Goal: Task Accomplishment & Management: Complete application form

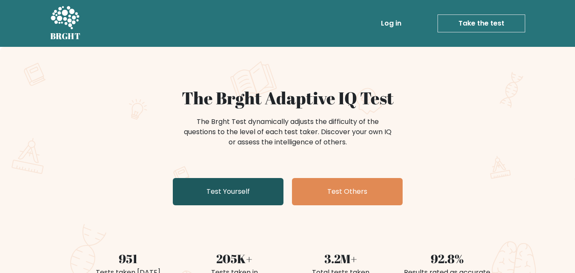
click at [233, 189] on link "Test Yourself" at bounding box center [228, 191] width 111 height 27
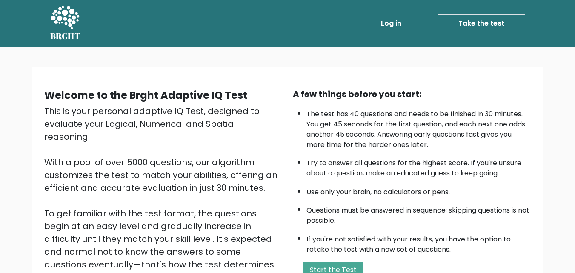
click at [392, 20] on link "Log in" at bounding box center [391, 23] width 27 height 17
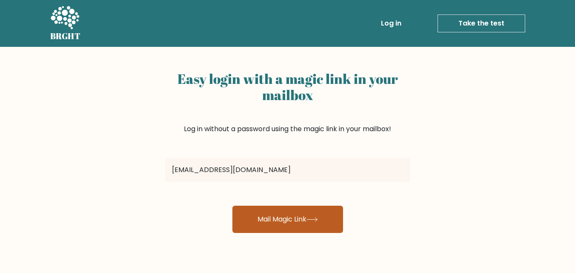
type input "[EMAIL_ADDRESS][DOMAIN_NAME]"
click at [292, 218] on button "Mail Magic Link" at bounding box center [287, 219] width 111 height 27
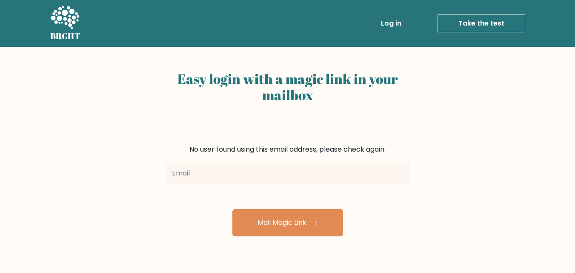
click at [478, 22] on link "Take the test" at bounding box center [482, 23] width 88 height 18
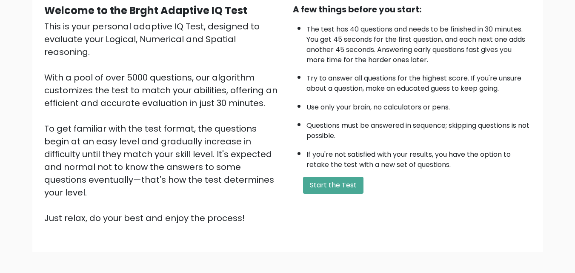
scroll to position [92, 0]
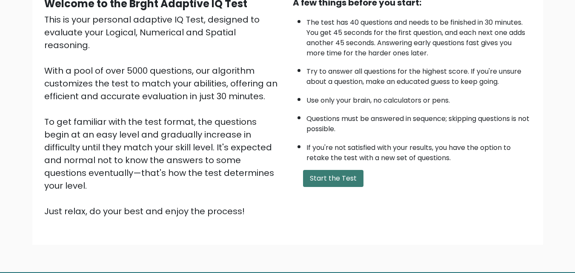
click at [330, 180] on button "Start the Test" at bounding box center [333, 178] width 60 height 17
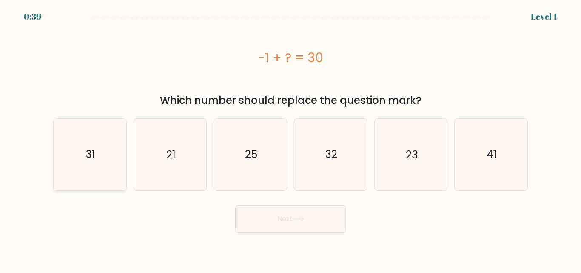
click at [94, 152] on text "31" at bounding box center [90, 154] width 9 height 15
click at [291, 139] on input "a. 31" at bounding box center [291, 138] width 0 height 2
radio input "true"
click at [297, 225] on button "Next" at bounding box center [290, 218] width 111 height 27
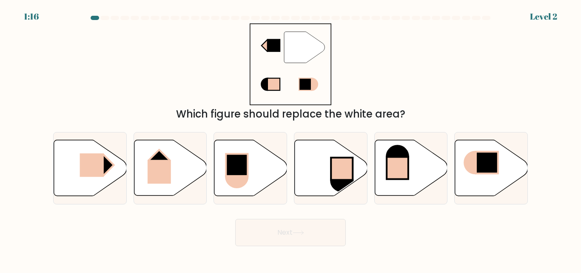
click at [298, 225] on button "Next" at bounding box center [290, 232] width 111 height 27
click at [91, 173] on rect at bounding box center [92, 164] width 24 height 23
click at [291, 139] on input "a." at bounding box center [291, 138] width 0 height 2
radio input "true"
click at [295, 223] on button "Next" at bounding box center [290, 232] width 111 height 27
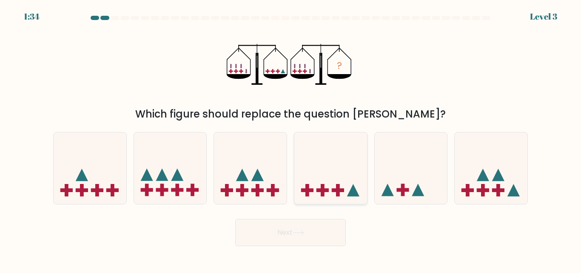
click at [320, 188] on icon at bounding box center [331, 168] width 73 height 60
click at [291, 139] on input "d." at bounding box center [291, 138] width 0 height 2
radio input "true"
click at [299, 233] on icon at bounding box center [298, 232] width 11 height 5
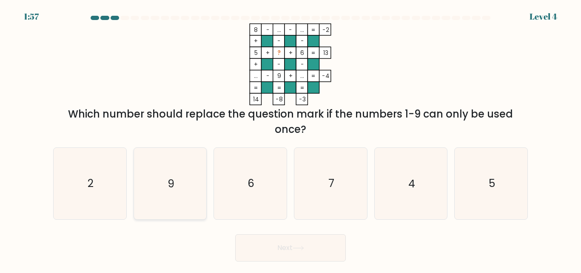
click at [176, 186] on icon "9" at bounding box center [170, 183] width 71 height 71
click at [291, 139] on input "b. 9" at bounding box center [291, 138] width 0 height 2
radio input "true"
click at [282, 242] on button "Next" at bounding box center [290, 247] width 111 height 27
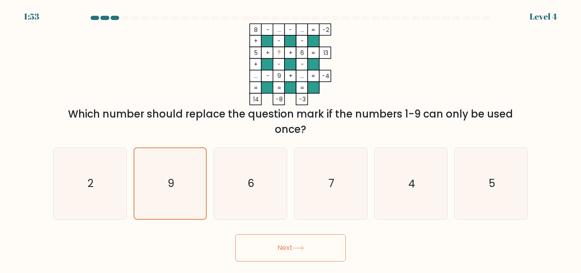
click at [283, 249] on button "Next" at bounding box center [290, 247] width 111 height 27
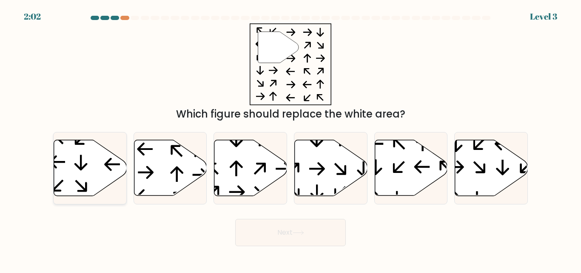
click at [74, 167] on icon at bounding box center [90, 168] width 73 height 56
click at [291, 139] on input "a." at bounding box center [291, 138] width 0 height 2
radio input "true"
click at [300, 228] on button "Next" at bounding box center [290, 232] width 111 height 27
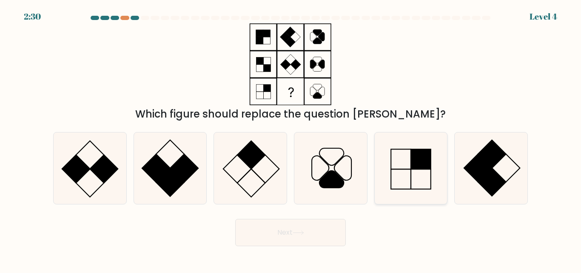
click at [394, 153] on icon at bounding box center [410, 167] width 71 height 71
click at [291, 139] on input "e." at bounding box center [291, 138] width 0 height 2
radio input "true"
click at [252, 181] on icon at bounding box center [250, 167] width 71 height 71
click at [291, 139] on input "c." at bounding box center [291, 138] width 0 height 2
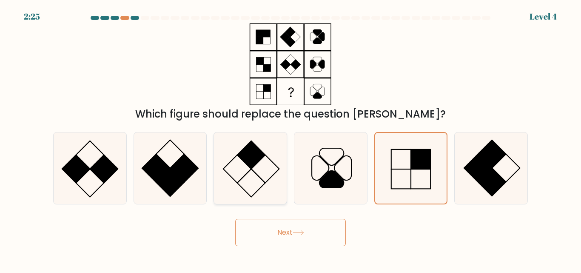
radio input "true"
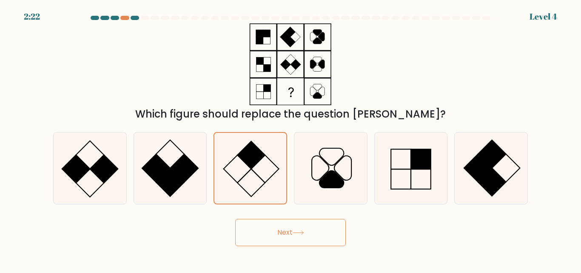
click at [273, 228] on button "Next" at bounding box center [290, 232] width 111 height 27
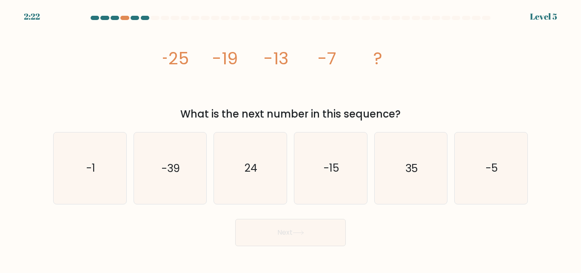
click at [273, 228] on button "Next" at bounding box center [290, 232] width 111 height 27
click at [86, 157] on icon "-1" at bounding box center [89, 167] width 71 height 71
click at [291, 139] on input "a. -1" at bounding box center [291, 138] width 0 height 2
radio input "true"
click at [305, 227] on button "Next" at bounding box center [290, 232] width 111 height 27
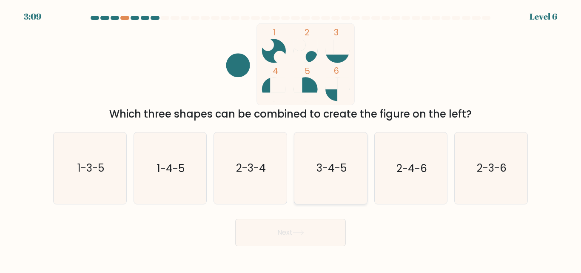
click at [329, 186] on icon "3-4-5" at bounding box center [330, 167] width 71 height 71
click at [291, 139] on input "d. 3-4-5" at bounding box center [291, 138] width 0 height 2
radio input "true"
click at [282, 236] on button "Next" at bounding box center [290, 232] width 111 height 27
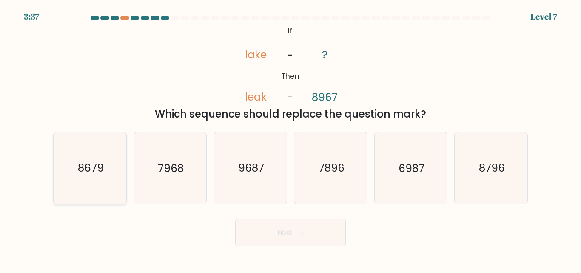
click at [84, 180] on icon "8679" at bounding box center [89, 167] width 71 height 71
click at [291, 139] on input "a. 8679" at bounding box center [291, 138] width 0 height 2
radio input "true"
click at [285, 236] on button "Next" at bounding box center [290, 232] width 111 height 27
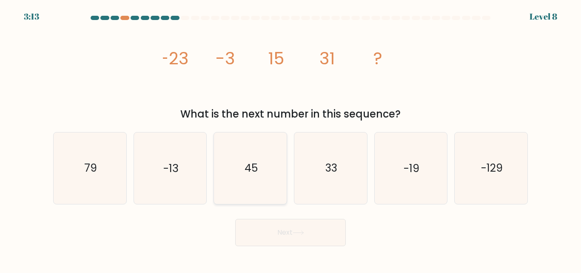
click at [243, 169] on icon "45" at bounding box center [250, 167] width 71 height 71
click at [291, 139] on input "c. 45" at bounding box center [291, 138] width 0 height 2
radio input "true"
click at [287, 236] on button "Next" at bounding box center [290, 232] width 111 height 27
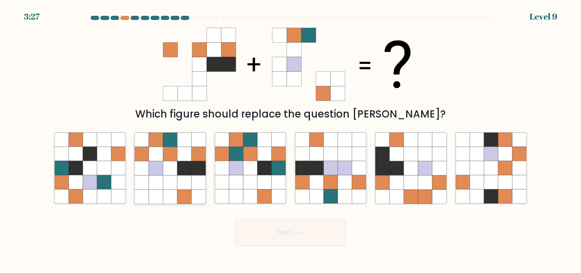
click at [169, 186] on icon at bounding box center [170, 182] width 14 height 14
click at [291, 139] on input "b." at bounding box center [291, 138] width 0 height 2
radio input "true"
click at [255, 237] on button "Next" at bounding box center [290, 232] width 111 height 27
click at [255, 235] on button "Next" at bounding box center [290, 232] width 111 height 27
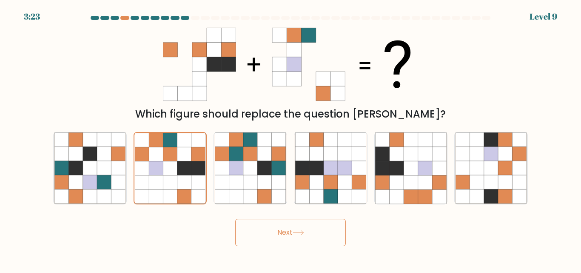
click at [255, 235] on button "Next" at bounding box center [290, 232] width 111 height 27
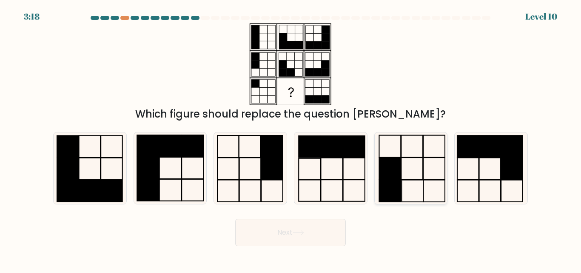
click at [412, 177] on icon at bounding box center [410, 167] width 71 height 71
click at [291, 139] on input "e." at bounding box center [291, 138] width 0 height 2
radio input "true"
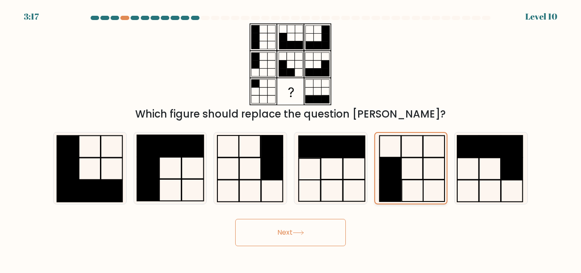
click at [411, 177] on icon at bounding box center [411, 168] width 70 height 70
click at [291, 139] on input "e." at bounding box center [291, 138] width 0 height 2
click at [325, 234] on button "Next" at bounding box center [290, 232] width 111 height 27
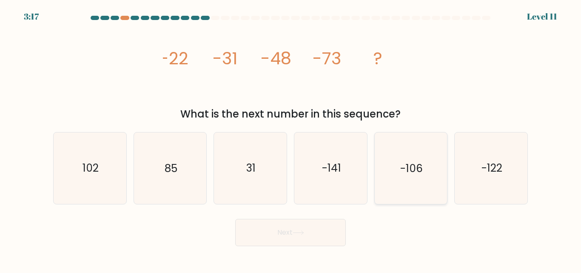
click at [398, 177] on icon "-106" at bounding box center [410, 167] width 71 height 71
click at [291, 139] on input "e. -106" at bounding box center [291, 138] width 0 height 2
radio input "true"
click at [317, 227] on button "Next" at bounding box center [290, 232] width 111 height 27
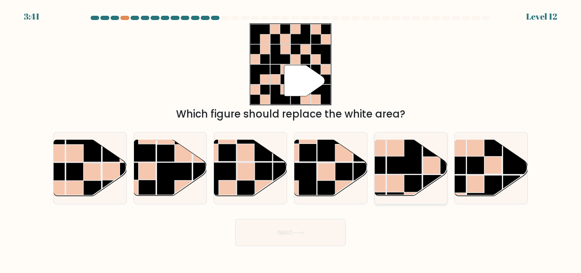
click at [415, 163] on rect at bounding box center [404, 156] width 35 height 35
click at [291, 139] on input "e." at bounding box center [291, 138] width 0 height 2
radio input "true"
click at [309, 243] on button "Next" at bounding box center [290, 232] width 111 height 27
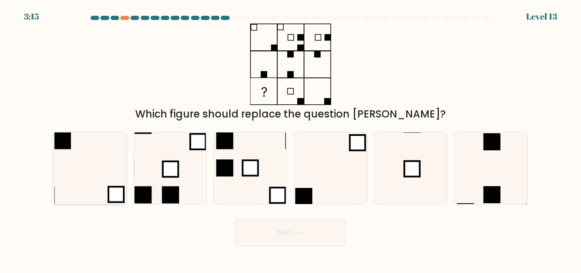
click at [94, 158] on icon at bounding box center [89, 167] width 71 height 71
click at [291, 139] on input "a." at bounding box center [291, 138] width 0 height 2
radio input "true"
click at [291, 228] on button "Next" at bounding box center [290, 232] width 111 height 27
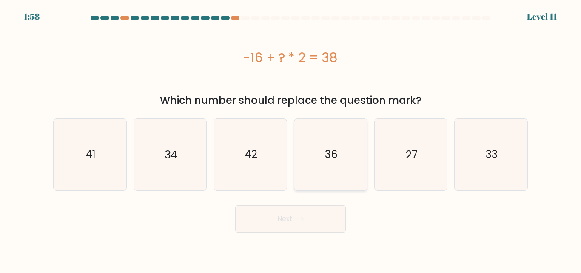
click at [324, 165] on icon "36" at bounding box center [330, 154] width 71 height 71
click at [291, 139] on input "d. 36" at bounding box center [291, 138] width 0 height 2
radio input "true"
click at [304, 216] on button "Next" at bounding box center [290, 218] width 111 height 27
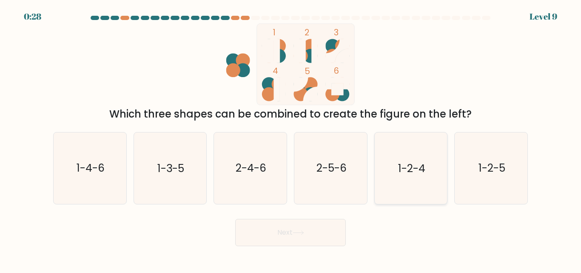
click at [405, 169] on text "1-2-4" at bounding box center [411, 168] width 27 height 15
click at [291, 139] on input "e. 1-2-4" at bounding box center [291, 138] width 0 height 2
radio input "true"
click at [277, 239] on button "Next" at bounding box center [290, 232] width 111 height 27
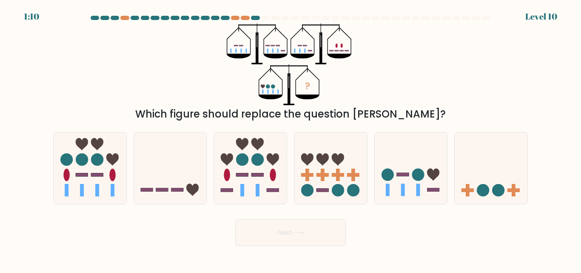
click at [277, 239] on button "Next" at bounding box center [290, 232] width 111 height 27
click at [339, 179] on rect at bounding box center [338, 175] width 4 height 12
click at [291, 139] on input "d." at bounding box center [291, 138] width 0 height 2
radio input "true"
click at [315, 222] on button "Next" at bounding box center [290, 232] width 111 height 27
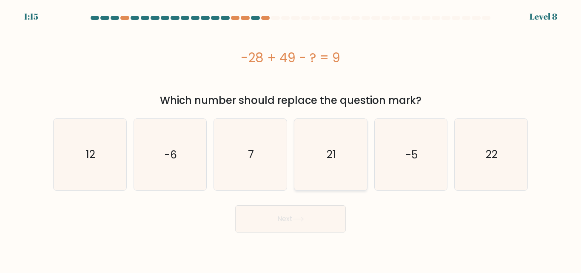
click at [338, 142] on icon "21" at bounding box center [330, 154] width 71 height 71
click at [291, 139] on input "d. 21" at bounding box center [291, 138] width 0 height 2
radio input "true"
click at [90, 149] on text "12" at bounding box center [90, 154] width 9 height 15
click at [291, 139] on input "a. 12" at bounding box center [291, 138] width 0 height 2
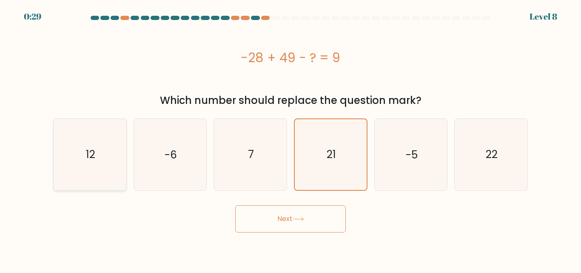
radio input "true"
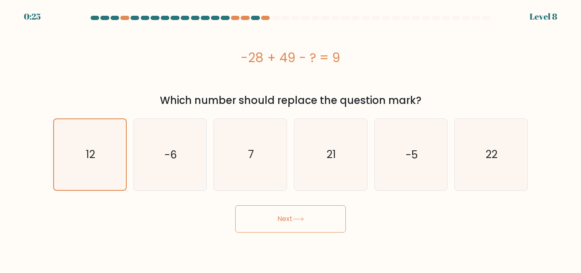
click at [302, 226] on button "Next" at bounding box center [290, 218] width 111 height 27
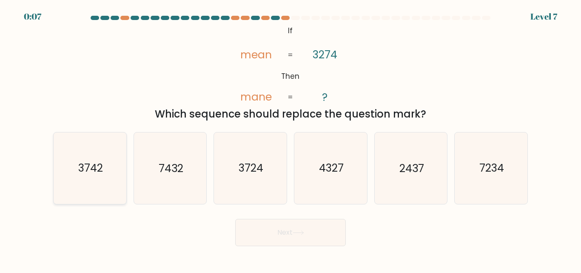
click at [92, 177] on icon "3742" at bounding box center [89, 167] width 71 height 71
click at [291, 139] on input "a. 3742" at bounding box center [291, 138] width 0 height 2
radio input "true"
click at [320, 240] on button "Next" at bounding box center [290, 232] width 111 height 27
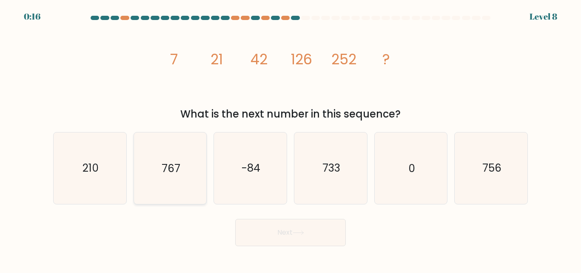
click at [169, 160] on icon "767" at bounding box center [170, 167] width 71 height 71
click at [291, 139] on input "b. 767" at bounding box center [291, 138] width 0 height 2
radio input "true"
click at [302, 232] on icon at bounding box center [298, 232] width 11 height 5
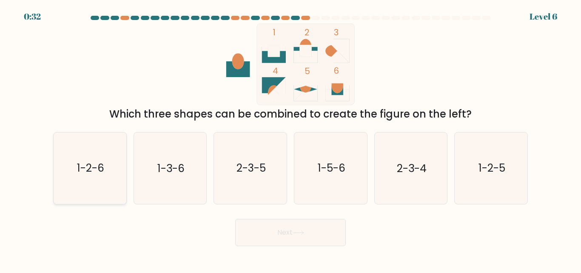
click at [69, 164] on icon "1-2-6" at bounding box center [89, 167] width 71 height 71
click at [291, 139] on input "a. 1-2-6" at bounding box center [291, 138] width 0 height 2
radio input "true"
click at [278, 229] on button "Next" at bounding box center [290, 232] width 111 height 27
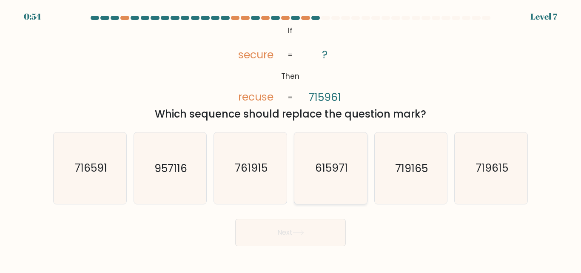
click at [325, 169] on text "615971" at bounding box center [331, 168] width 33 height 15
click at [291, 139] on input "d. 615971" at bounding box center [291, 138] width 0 height 2
radio input "true"
click at [306, 229] on button "Next" at bounding box center [290, 232] width 111 height 27
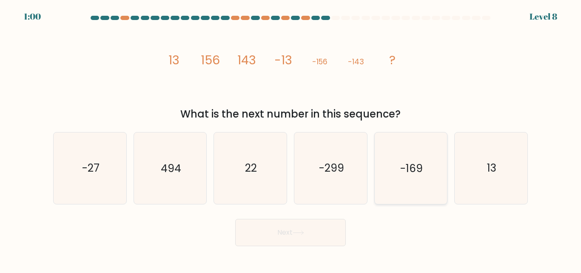
click at [398, 185] on icon "-169" at bounding box center [410, 167] width 71 height 71
click at [291, 139] on input "e. -169" at bounding box center [291, 138] width 0 height 2
radio input "true"
click at [310, 226] on button "Next" at bounding box center [290, 232] width 111 height 27
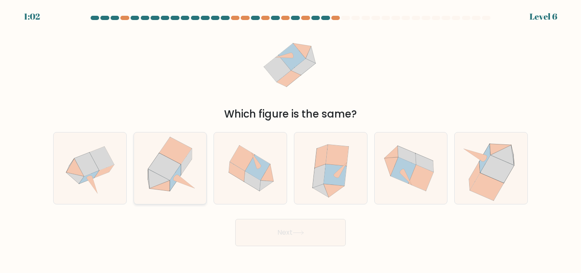
click at [182, 165] on icon at bounding box center [186, 162] width 11 height 26
click at [291, 139] on input "b." at bounding box center [291, 138] width 0 height 2
radio input "true"
click at [258, 229] on button "Next" at bounding box center [290, 232] width 111 height 27
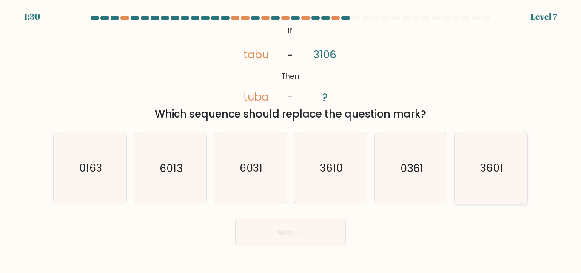
click at [493, 161] on text "3601" at bounding box center [492, 168] width 23 height 15
click at [291, 139] on input "f. 3601" at bounding box center [291, 138] width 0 height 2
radio input "true"
click at [326, 224] on button "Next" at bounding box center [290, 232] width 111 height 27
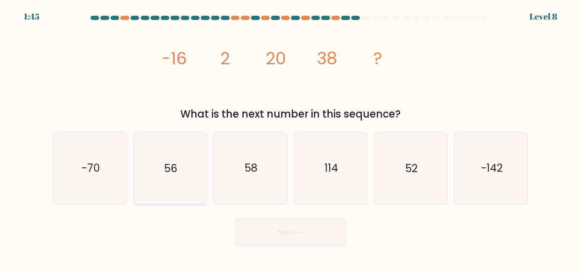
click at [201, 160] on icon "56" at bounding box center [170, 167] width 71 height 71
click at [291, 139] on input "b. 56" at bounding box center [291, 138] width 0 height 2
radio input "true"
click at [284, 243] on button "Next" at bounding box center [290, 232] width 111 height 27
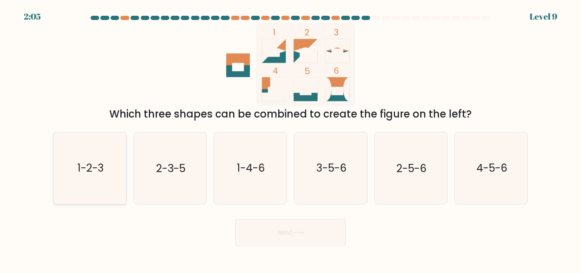
click at [85, 178] on icon "1-2-3" at bounding box center [89, 167] width 71 height 71
click at [291, 139] on input "a. 1-2-3" at bounding box center [291, 138] width 0 height 2
radio input "true"
click at [293, 230] on button "Next" at bounding box center [290, 232] width 111 height 27
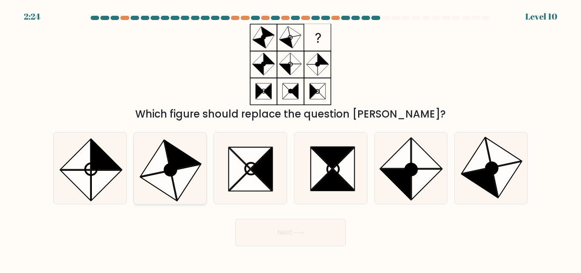
click at [194, 169] on icon at bounding box center [185, 182] width 29 height 36
click at [291, 139] on input "b." at bounding box center [291, 138] width 0 height 2
radio input "true"
click at [292, 228] on button "Next" at bounding box center [290, 232] width 111 height 27
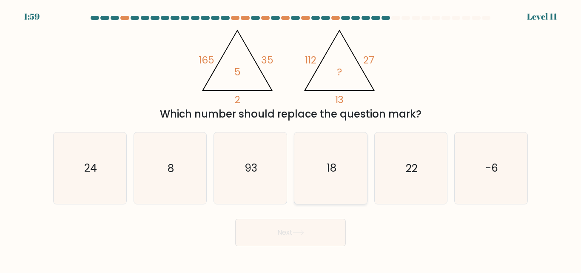
click at [326, 184] on icon "18" at bounding box center [330, 167] width 71 height 71
click at [291, 139] on input "d. 18" at bounding box center [291, 138] width 0 height 2
radio input "true"
click at [313, 236] on button "Next" at bounding box center [290, 232] width 111 height 27
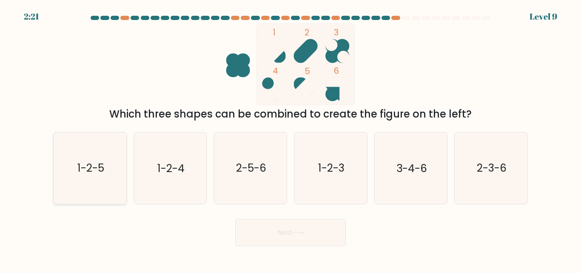
click at [75, 186] on icon "1-2-5" at bounding box center [89, 167] width 71 height 71
click at [291, 139] on input "a. 1-2-5" at bounding box center [291, 138] width 0 height 2
radio input "true"
click at [300, 236] on button "Next" at bounding box center [290, 232] width 111 height 27
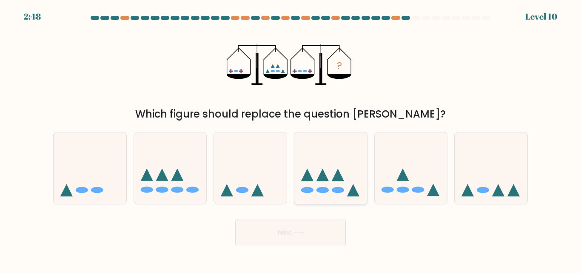
click at [318, 188] on ellipse at bounding box center [323, 190] width 12 height 6
click at [291, 139] on input "d." at bounding box center [291, 138] width 0 height 2
radio input "true"
click at [283, 235] on button "Next" at bounding box center [290, 232] width 111 height 27
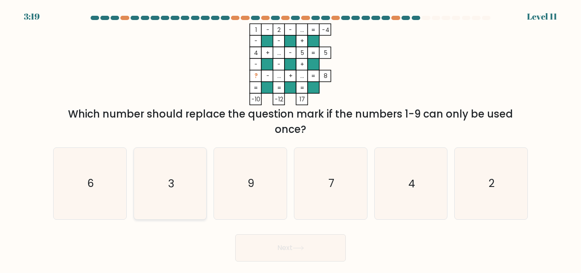
click at [154, 191] on icon "3" at bounding box center [170, 183] width 71 height 71
click at [291, 139] on input "b. 3" at bounding box center [291, 138] width 0 height 2
radio input "true"
click at [273, 245] on button "Next" at bounding box center [290, 247] width 111 height 27
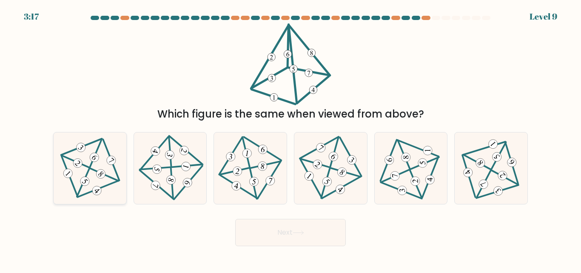
click at [100, 159] on icon at bounding box center [90, 168] width 58 height 57
click at [291, 139] on input "a." at bounding box center [291, 138] width 0 height 2
radio input "true"
click at [316, 235] on button "Next" at bounding box center [290, 232] width 111 height 27
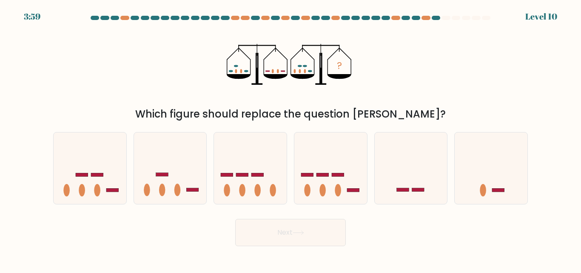
click at [316, 235] on button "Next" at bounding box center [290, 232] width 111 height 27
click at [200, 179] on icon at bounding box center [170, 168] width 73 height 60
click at [291, 139] on input "b." at bounding box center [291, 138] width 0 height 2
radio input "true"
click at [286, 243] on button "Next" at bounding box center [290, 232] width 111 height 27
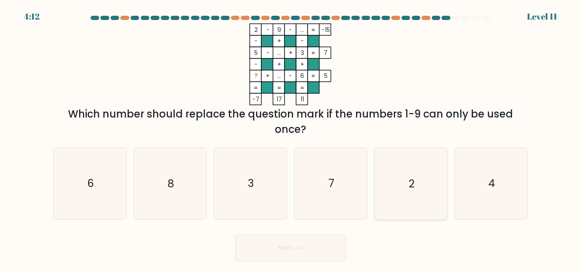
click at [412, 175] on icon "2" at bounding box center [410, 183] width 71 height 71
click at [291, 139] on input "e. 2" at bounding box center [291, 138] width 0 height 2
radio input "true"
click at [321, 242] on button "Next" at bounding box center [290, 247] width 111 height 27
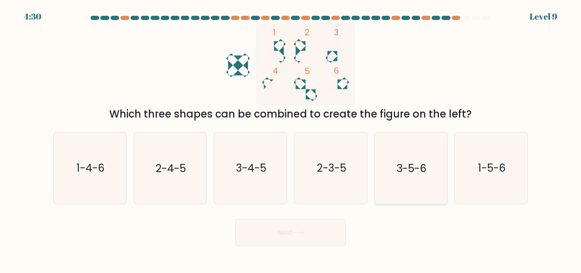
click at [424, 192] on icon "3-5-6" at bounding box center [410, 167] width 71 height 71
click at [291, 139] on input "e. 3-5-6" at bounding box center [291, 138] width 0 height 2
radio input "true"
click at [295, 225] on button "Next" at bounding box center [290, 232] width 111 height 27
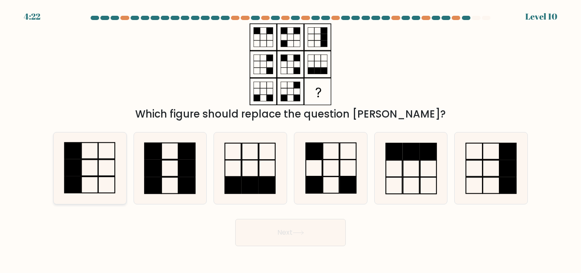
click at [100, 154] on icon at bounding box center [89, 167] width 71 height 71
click at [291, 139] on input "a." at bounding box center [291, 138] width 0 height 2
radio input "true"
click at [280, 232] on button "Next" at bounding box center [290, 232] width 111 height 27
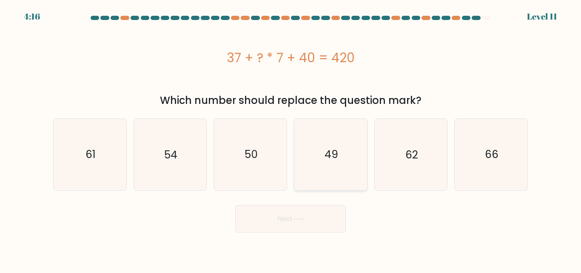
click at [349, 157] on icon "49" at bounding box center [330, 154] width 71 height 71
click at [291, 139] on input "d. 49" at bounding box center [291, 138] width 0 height 2
radio input "true"
click at [294, 223] on button "Next" at bounding box center [290, 218] width 111 height 27
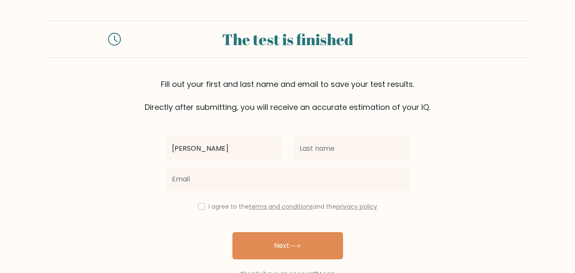
type input "[PERSON_NAME]"
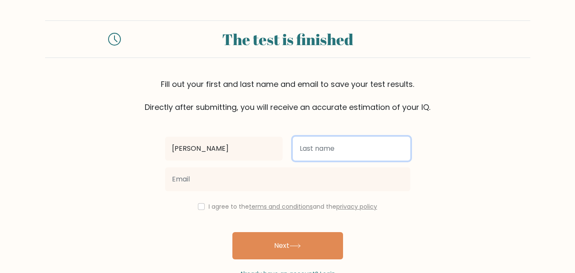
click at [315, 154] on input "text" at bounding box center [351, 149] width 117 height 24
type input "[PERSON_NAME]"
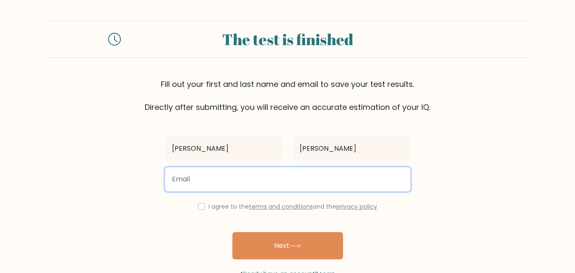
click at [186, 178] on input "email" at bounding box center [287, 179] width 245 height 24
type input "[EMAIL_ADDRESS][DOMAIN_NAME]"
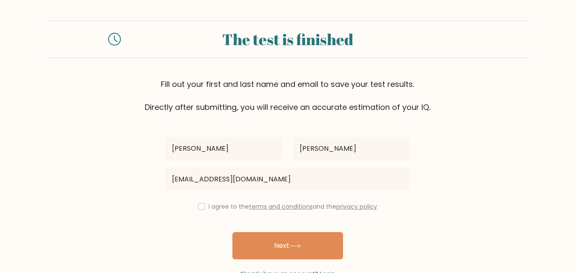
click at [195, 205] on div "I agree to the terms and conditions and the privacy policy" at bounding box center [287, 206] width 255 height 10
click at [198, 206] on input "checkbox" at bounding box center [201, 206] width 7 height 7
checkbox input "true"
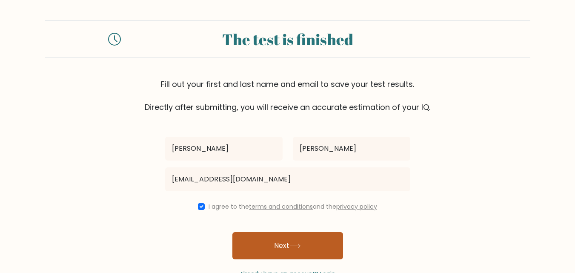
click at [266, 245] on button "Next" at bounding box center [287, 245] width 111 height 27
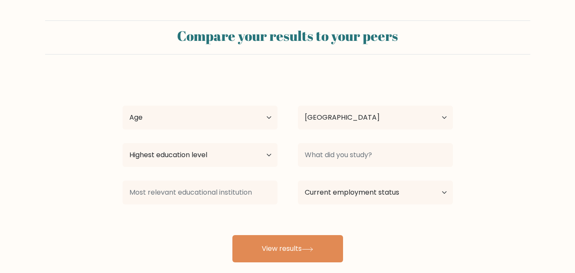
select select "PH"
click at [233, 119] on select "Age Under 18 years old 18-24 years old 25-34 years old 35-44 years old 45-54 ye…" at bounding box center [200, 118] width 155 height 24
select select "18_24"
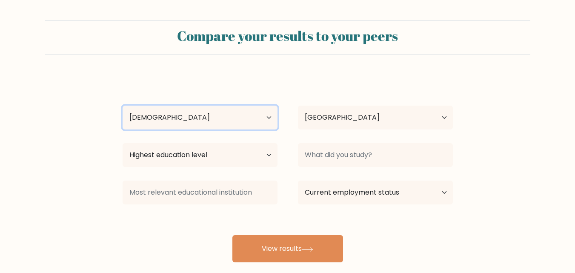
click at [123, 106] on select "Age Under 18 years old 18-24 years old 25-34 years old 35-44 years old 45-54 ye…" at bounding box center [200, 118] width 155 height 24
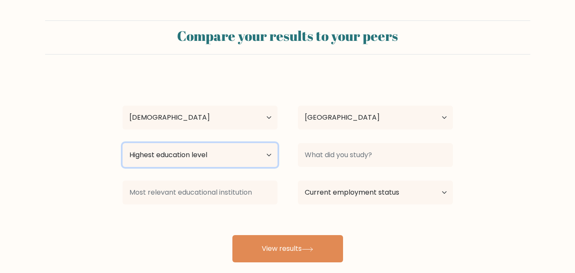
click at [262, 157] on select "Highest education level No schooling Primary Lower Secondary Upper Secondary Oc…" at bounding box center [200, 155] width 155 height 24
select select "upper_secondary"
click at [123, 143] on select "Highest education level No schooling Primary Lower Secondary Upper Secondary Oc…" at bounding box center [200, 155] width 155 height 24
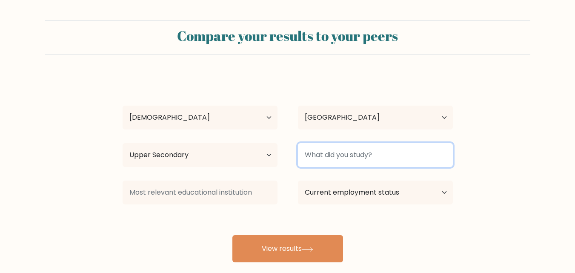
click at [339, 157] on input at bounding box center [375, 155] width 155 height 24
type input "ABM"
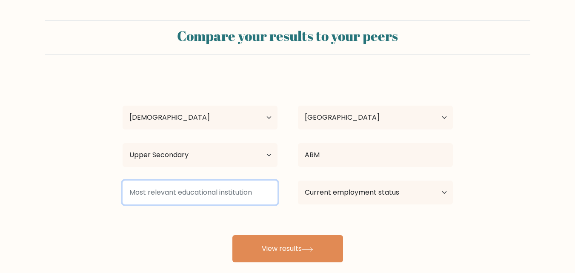
click at [234, 197] on input at bounding box center [200, 192] width 155 height 24
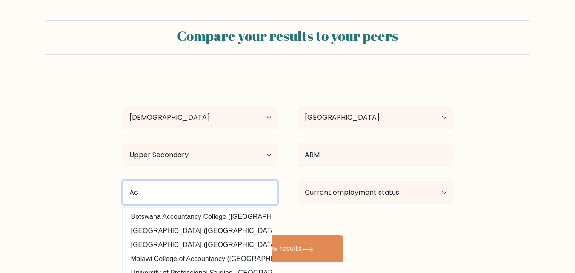
type input "A"
type input "Pasay City West High School (Philippines)"
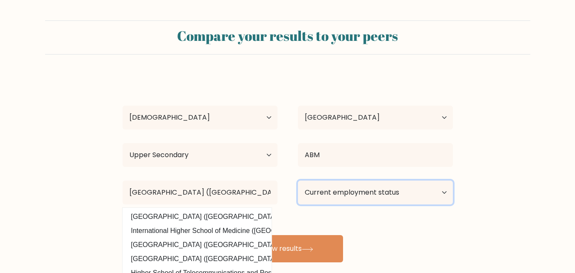
click at [397, 195] on select "Current employment status Employed Student Retired Other / prefer not to answer" at bounding box center [375, 192] width 155 height 24
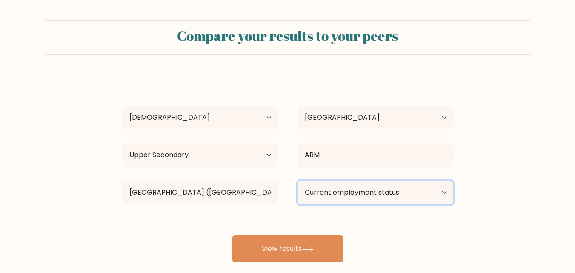
select select "other"
click at [298, 180] on select "Current employment status Employed Student Retired Other / prefer not to answer" at bounding box center [375, 192] width 155 height 24
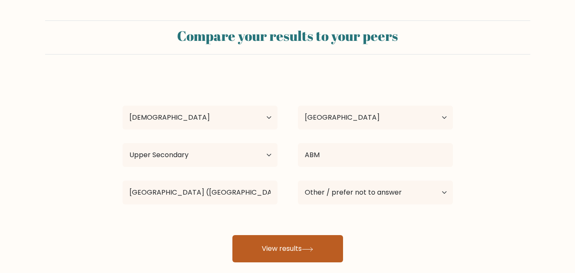
click at [318, 259] on button "View results" at bounding box center [287, 248] width 111 height 27
